Goal: Transaction & Acquisition: Register for event/course

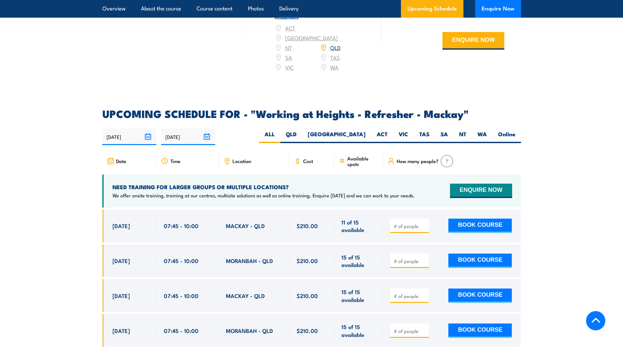
scroll to position [980, 0]
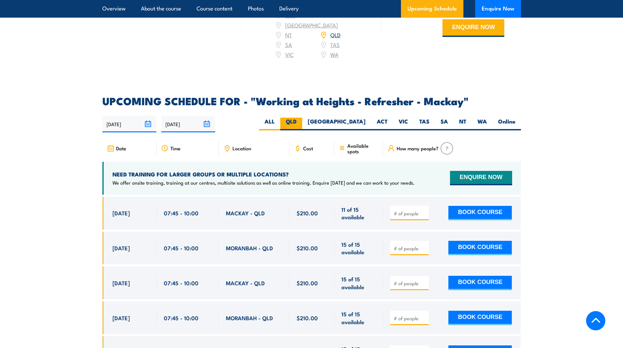
click at [302, 127] on label "QLD" at bounding box center [291, 124] width 22 height 13
click at [301, 122] on input "QLD" at bounding box center [298, 120] width 4 height 4
radio input "true"
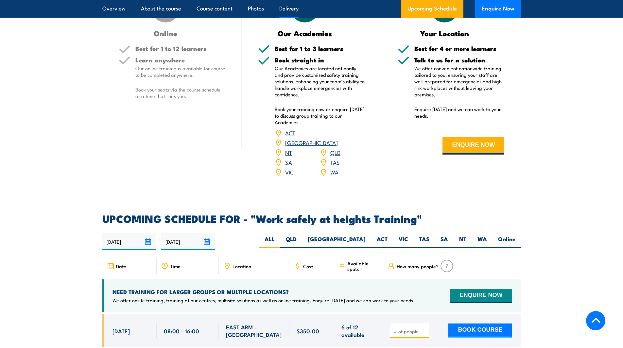
scroll to position [817, 0]
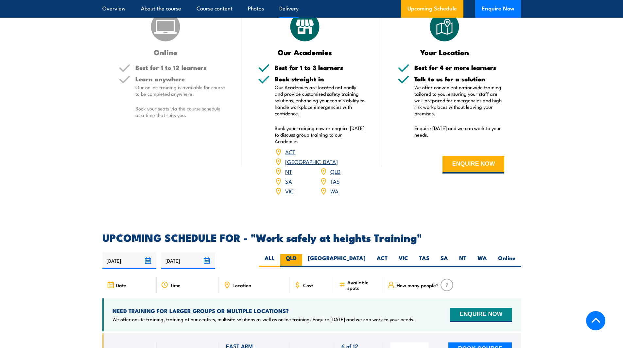
click at [302, 254] on label "QLD" at bounding box center [291, 260] width 22 height 13
click at [301, 254] on input "QLD" at bounding box center [298, 256] width 4 height 4
radio input "true"
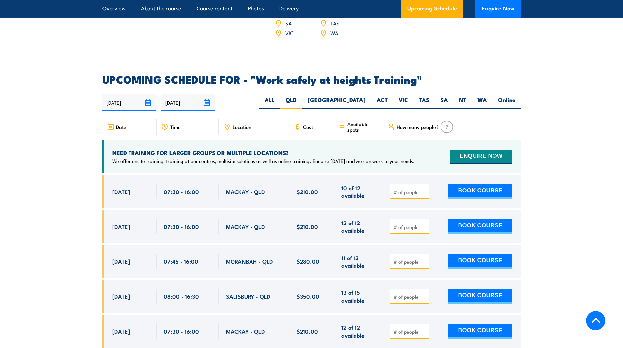
scroll to position [974, 0]
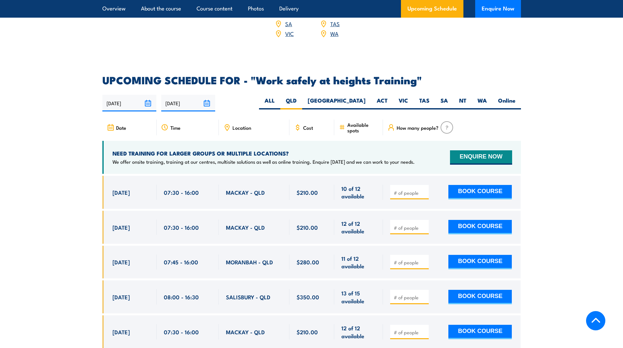
click at [409, 190] on input "number" at bounding box center [409, 193] width 33 height 7
type input "1"
click at [422, 190] on input "1" at bounding box center [409, 193] width 33 height 7
click at [463, 185] on button "BOOK COURSE" at bounding box center [479, 192] width 63 height 14
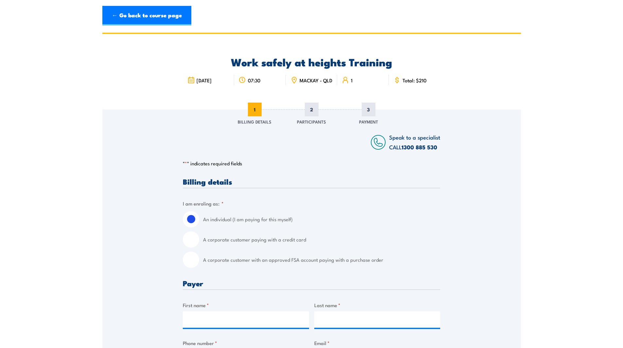
click at [194, 266] on input "A corporate customer with an approved FSA account paying with a purchase order" at bounding box center [191, 260] width 16 height 16
radio input "true"
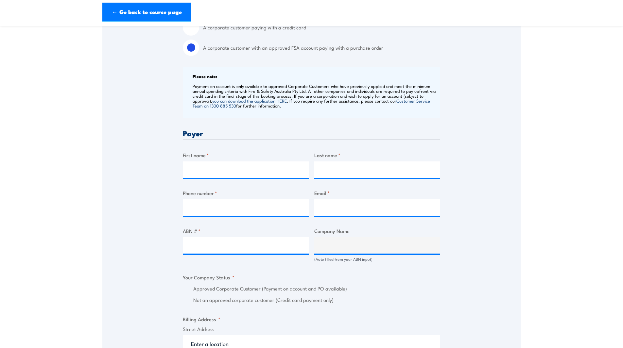
scroll to position [261, 0]
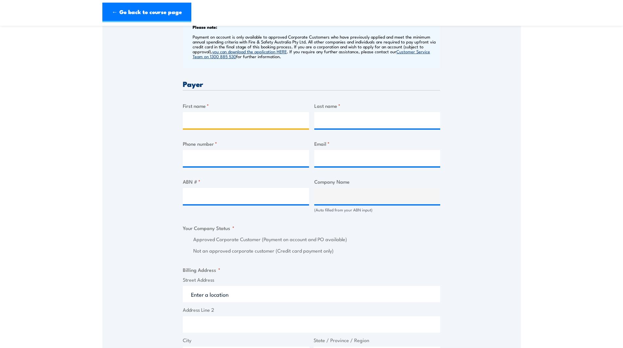
click at [210, 126] on input "First name *" at bounding box center [246, 120] width 126 height 16
type input "[PERSON_NAME]"
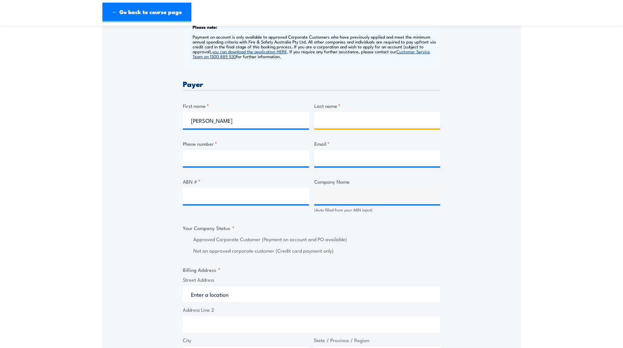
click at [341, 121] on input "Last name *" at bounding box center [377, 120] width 126 height 16
type input "[GEOGRAPHIC_DATA]"
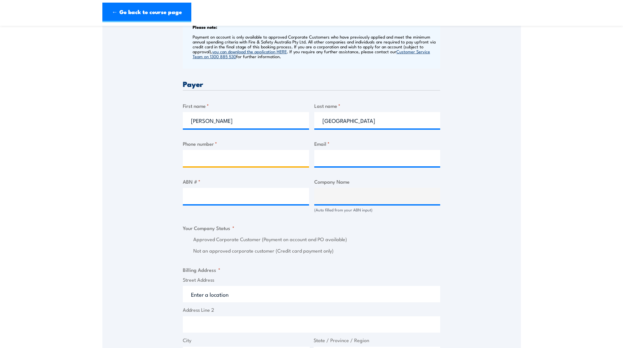
click at [233, 164] on input "Phone number *" at bounding box center [246, 158] width 126 height 16
type input "0457110071"
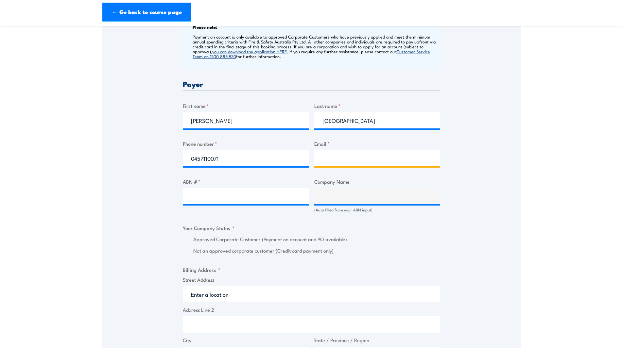
click at [356, 165] on input "Email *" at bounding box center [377, 158] width 126 height 16
type input "[PERSON_NAME][EMAIL_ADDRESS][DOMAIN_NAME]"
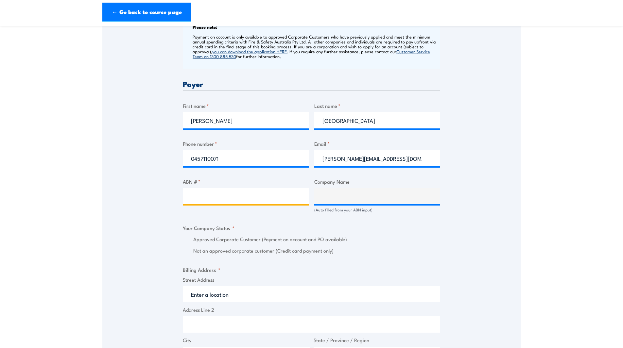
click at [281, 204] on input "ABN # *" at bounding box center [246, 196] width 126 height 16
type input "74 126 102 485"
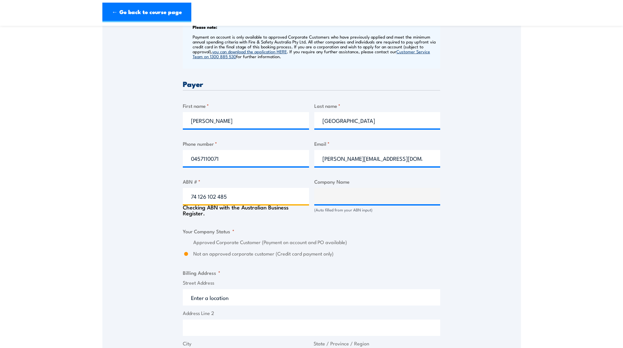
type input "ONSITE RENTAL GROUP OPERATIONS PTY LTD"
radio input "true"
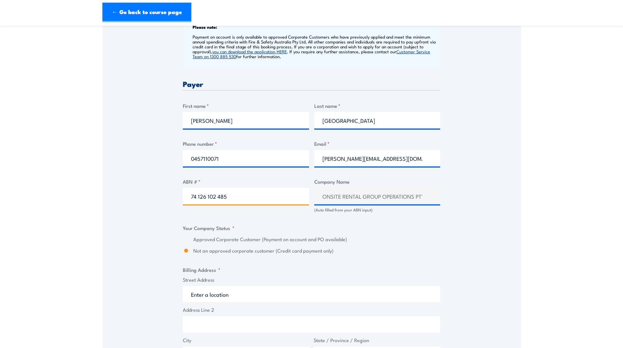
scroll to position [294, 0]
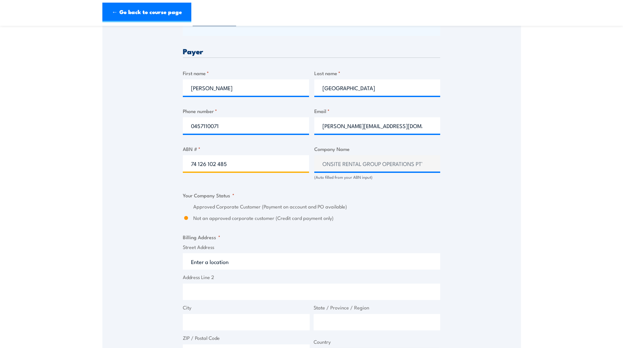
type input "74 126 102 485"
click at [240, 268] on input "Street Address" at bounding box center [311, 261] width 257 height 16
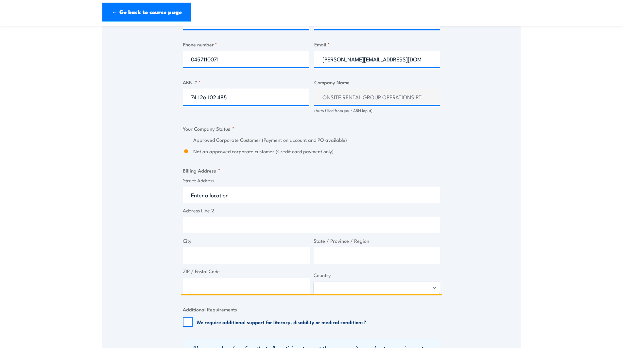
scroll to position [392, 0]
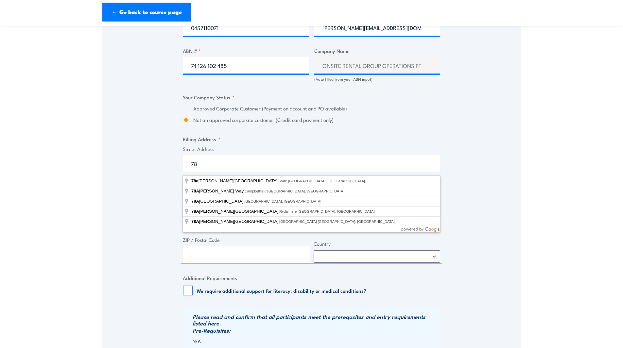
type input "7"
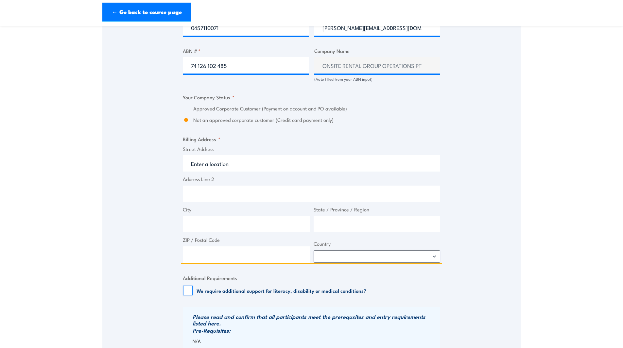
click at [216, 165] on input "Street Address" at bounding box center [311, 163] width 257 height 16
click at [229, 169] on input "Street Address" at bounding box center [311, 163] width 257 height 16
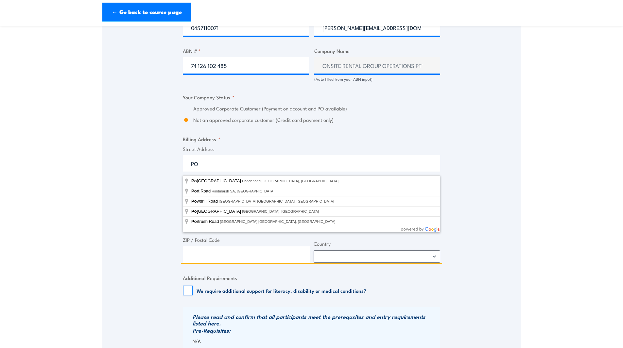
type input "P"
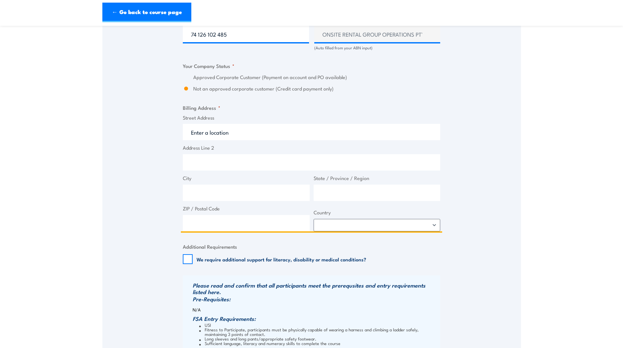
scroll to position [425, 0]
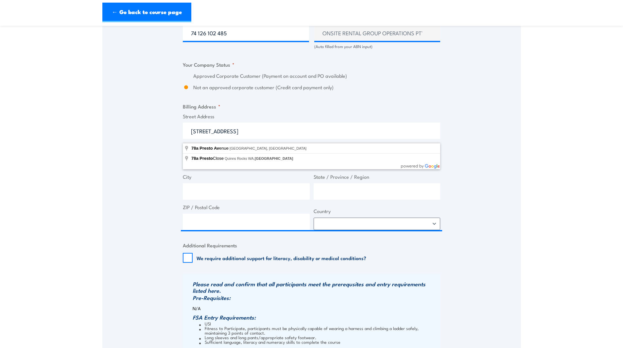
type input "[STREET_ADDRESS]"
type input "[GEOGRAPHIC_DATA]"
type input "4740"
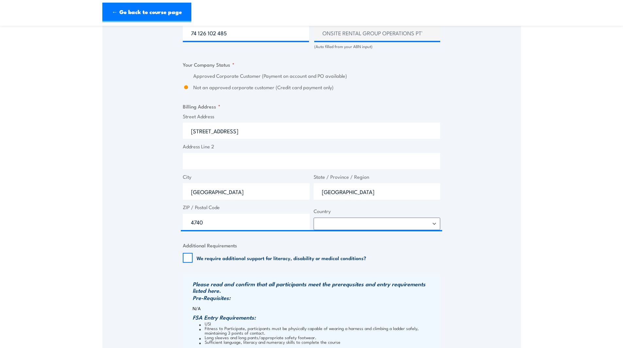
select select "[GEOGRAPHIC_DATA]"
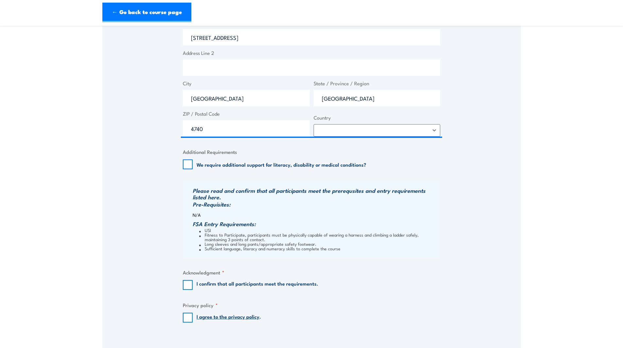
scroll to position [556, 0]
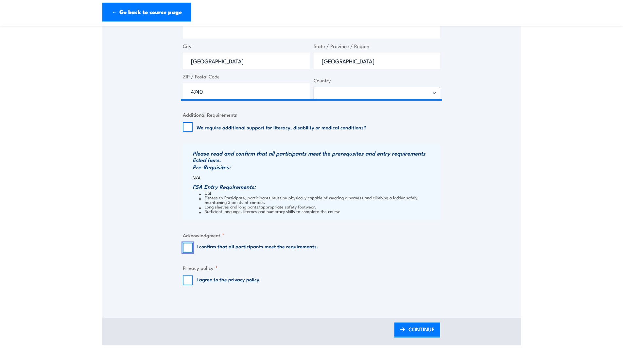
click at [187, 251] on input "I confirm that all participants meet the requirements." at bounding box center [188, 248] width 10 height 10
checkbox input "true"
click at [193, 285] on div "I agree to the privacy policy ." at bounding box center [222, 280] width 78 height 10
click at [189, 285] on input "I agree to the privacy policy ." at bounding box center [188, 280] width 10 height 10
checkbox input "true"
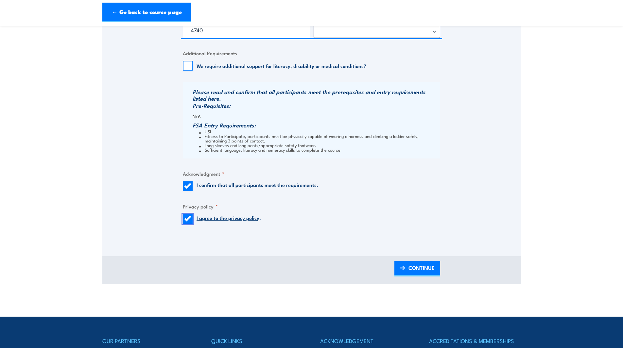
scroll to position [621, 0]
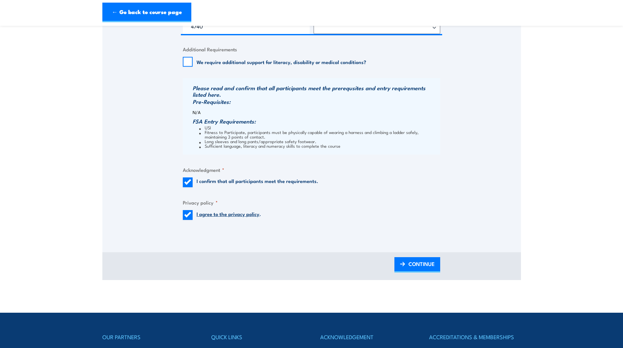
click at [448, 269] on div "BACK CONTINUE" at bounding box center [311, 266] width 418 height 28
click at [426, 269] on span "CONTINUE" at bounding box center [421, 263] width 26 height 17
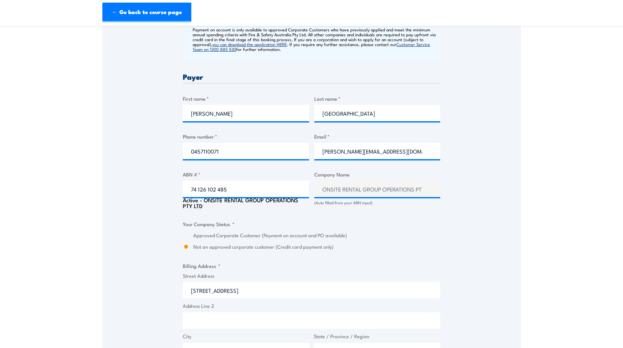
scroll to position [294, 0]
